Goal: Complete application form

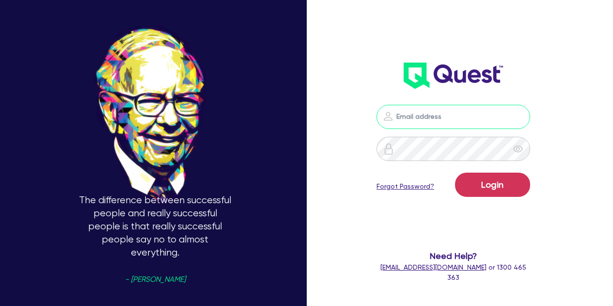
type input "[PERSON_NAME][EMAIL_ADDRESS][PERSON_NAME][DOMAIN_NAME]"
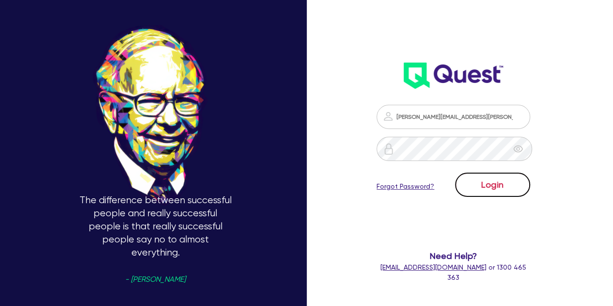
click at [468, 188] on button "Login" at bounding box center [492, 184] width 75 height 24
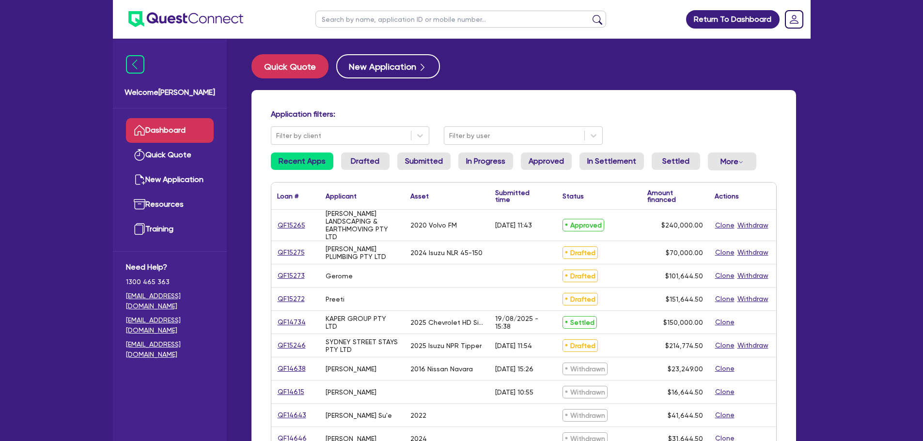
click at [336, 30] on ul at bounding box center [461, 19] width 310 height 38
click at [342, 17] on input "text" at bounding box center [460, 19] width 291 height 17
type input "urb"
click at [590, 15] on button "submit" at bounding box center [598, 22] width 16 height 14
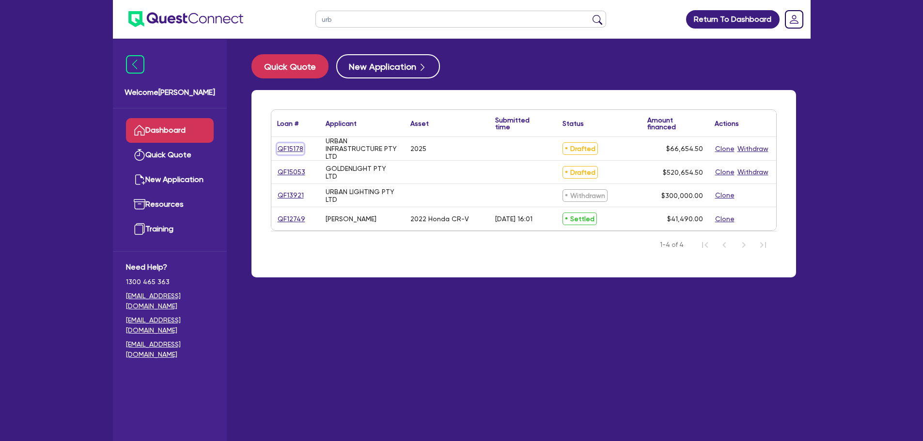
click at [280, 153] on link "QF15178" at bounding box center [290, 148] width 27 height 11
select select "CARS_AND_LIGHT_TRUCKS"
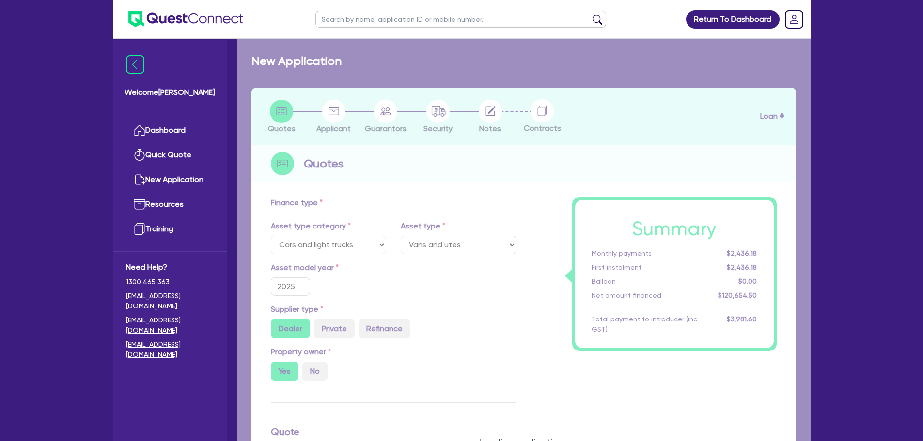
select select "PASSENGER_VEHICLES"
type input "66,000"
type input "1,999.64"
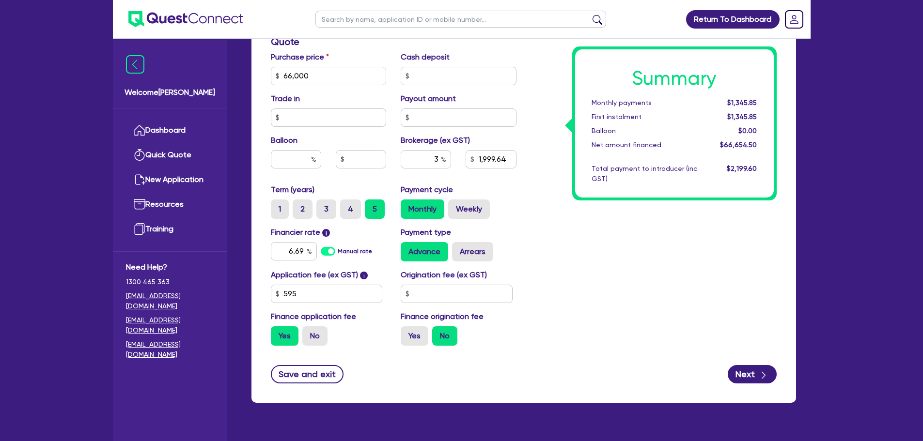
scroll to position [410, 0]
click at [612, 305] on button "Next" at bounding box center [752, 374] width 49 height 18
type input "66,000"
type input "1,999.64"
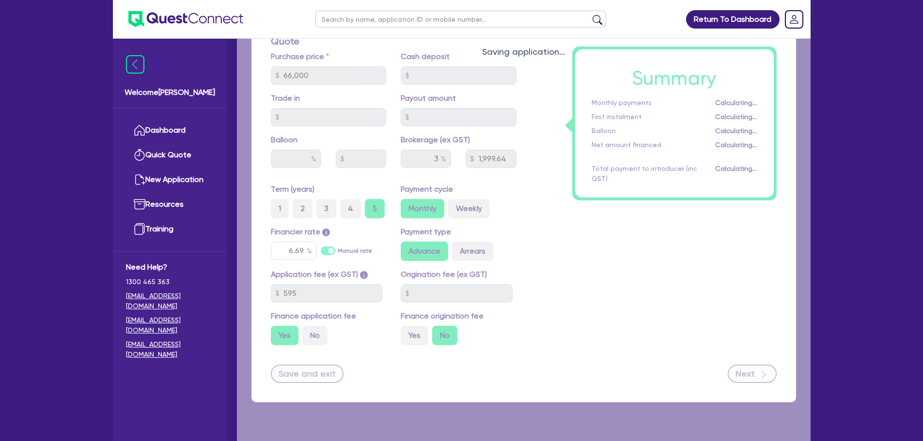
select select "COMPANY"
select select "BUILDING_CONSTRUCTION"
select select "BUSINESSES_CONSTRUCTION_SERVICES"
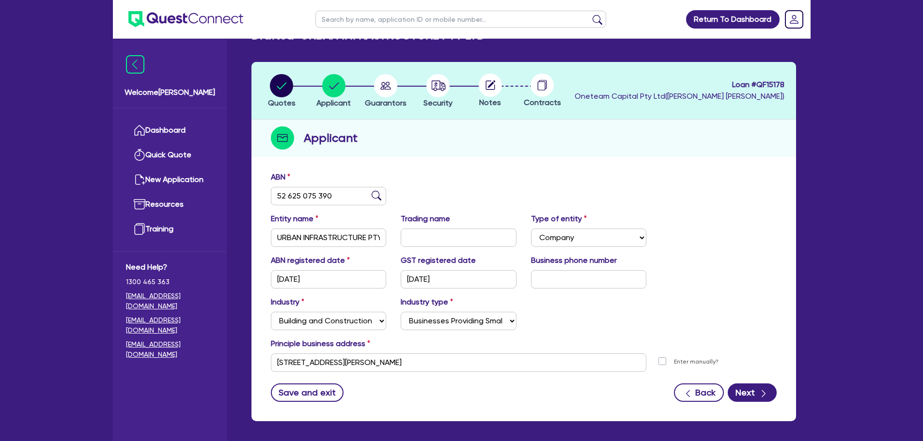
scroll to position [61, 0]
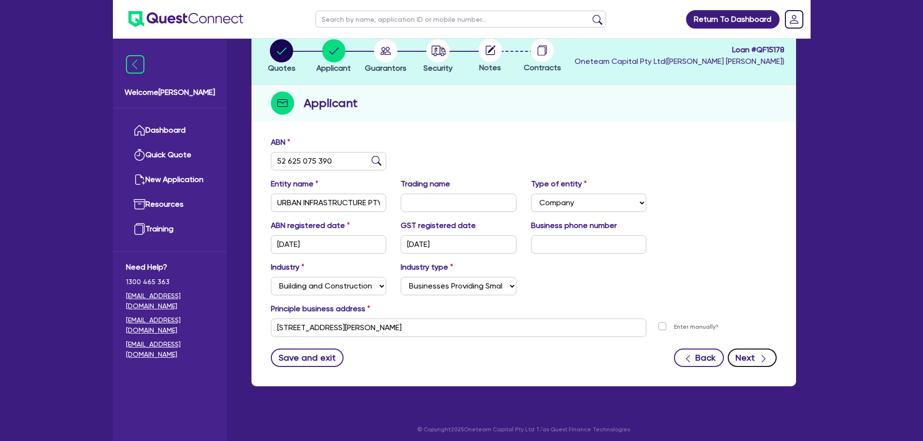
click at [612, 305] on icon "button" at bounding box center [764, 359] width 10 height 10
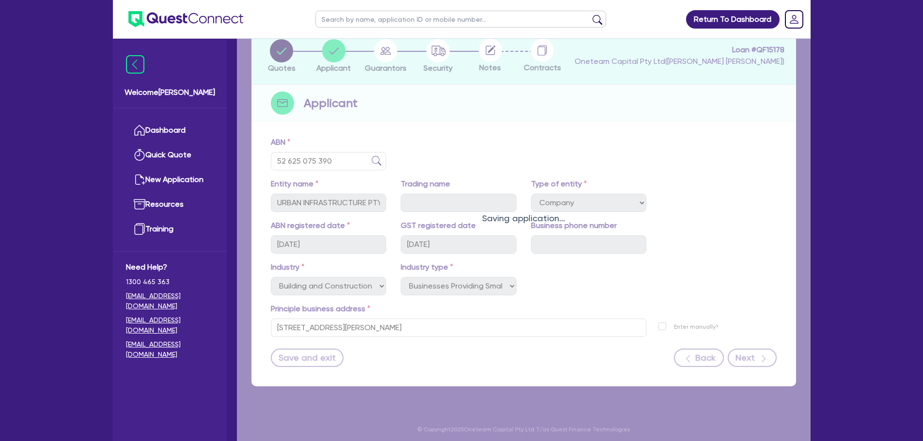
select select "MR"
select select "[GEOGRAPHIC_DATA]"
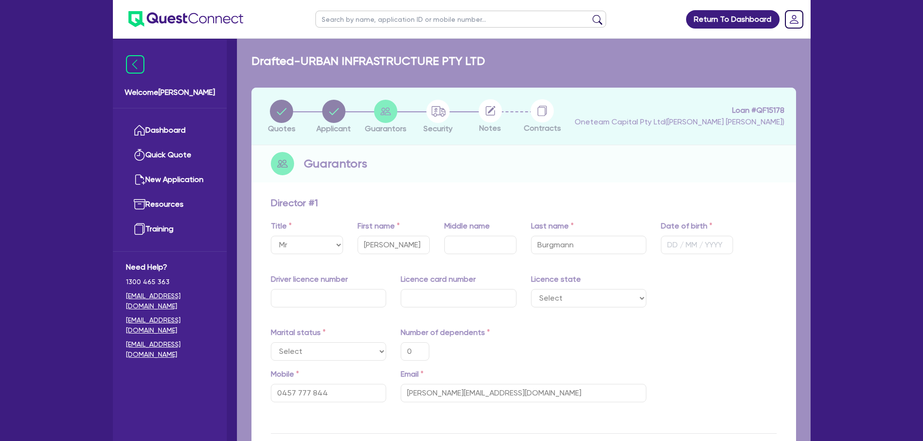
type input "0"
type input "0457 777 844"
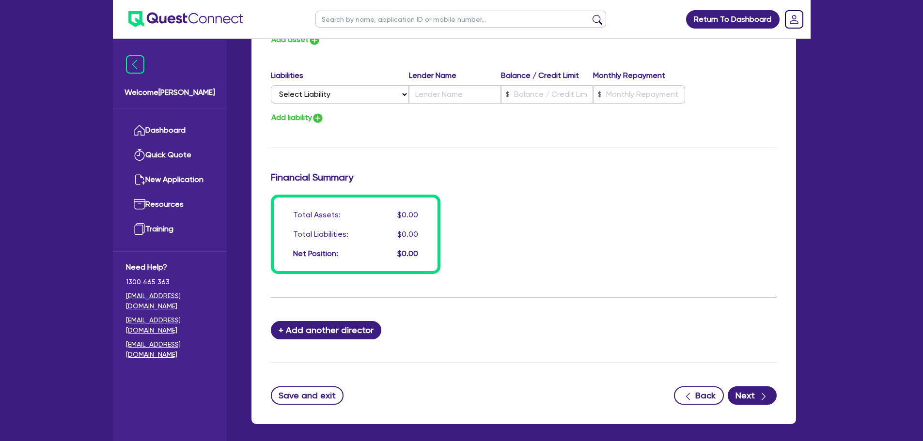
scroll to position [682, 0]
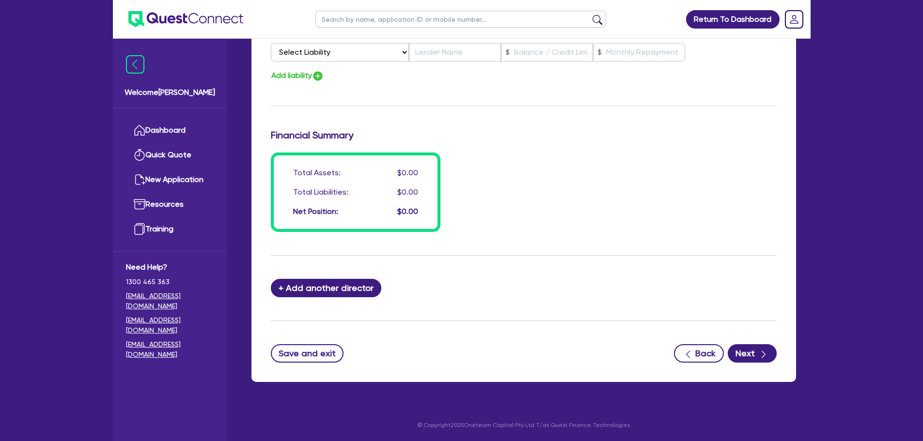
click at [612, 305] on button "Next" at bounding box center [752, 353] width 49 height 18
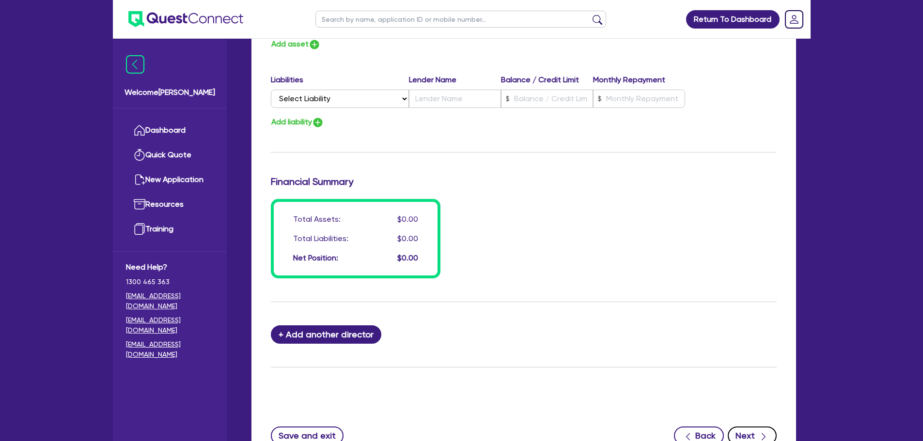
scroll to position [728, 0]
